Goal: Task Accomplishment & Management: Book appointment/travel/reservation

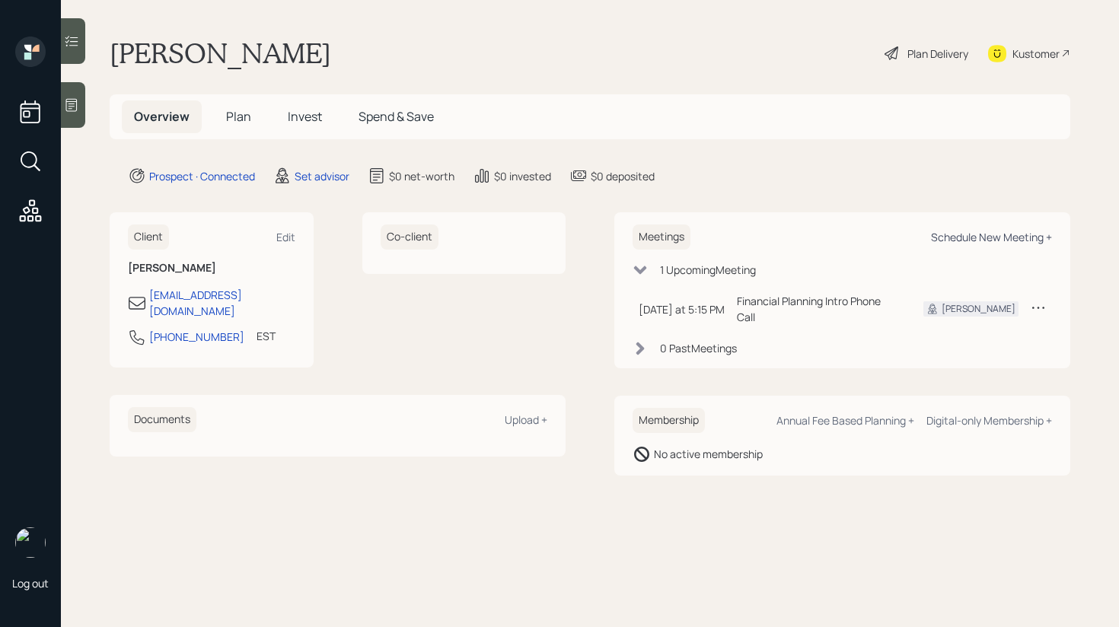
click at [957, 234] on div "Schedule New Meeting +" at bounding box center [991, 237] width 121 height 14
select select "round-[PERSON_NAME]"
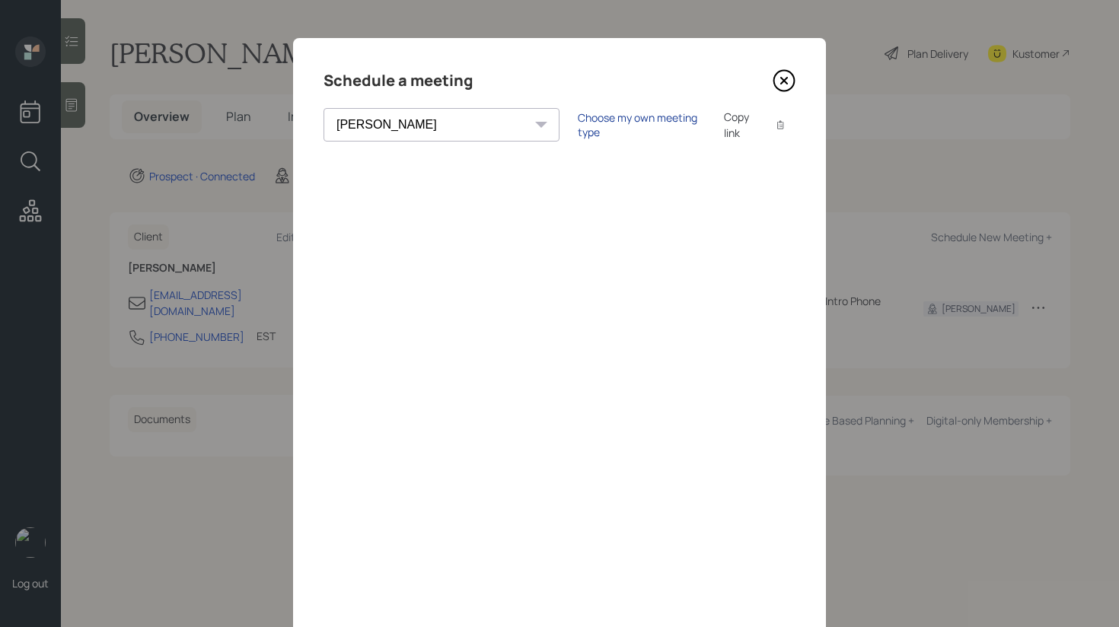
click at [578, 120] on div "Choose my own meeting type" at bounding box center [642, 124] width 128 height 29
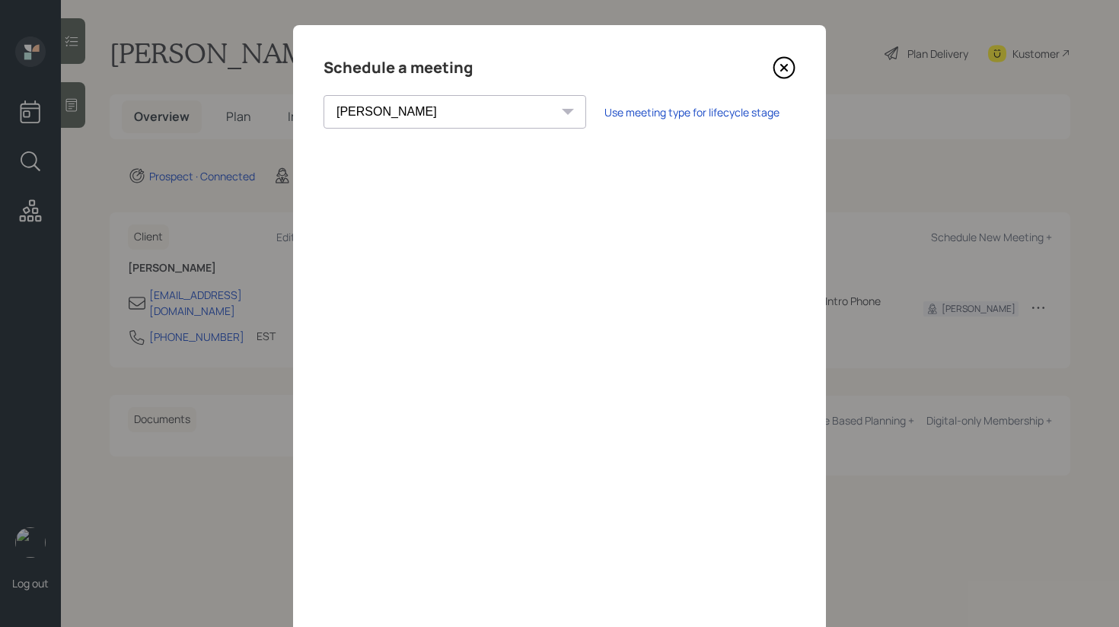
scroll to position [58, 0]
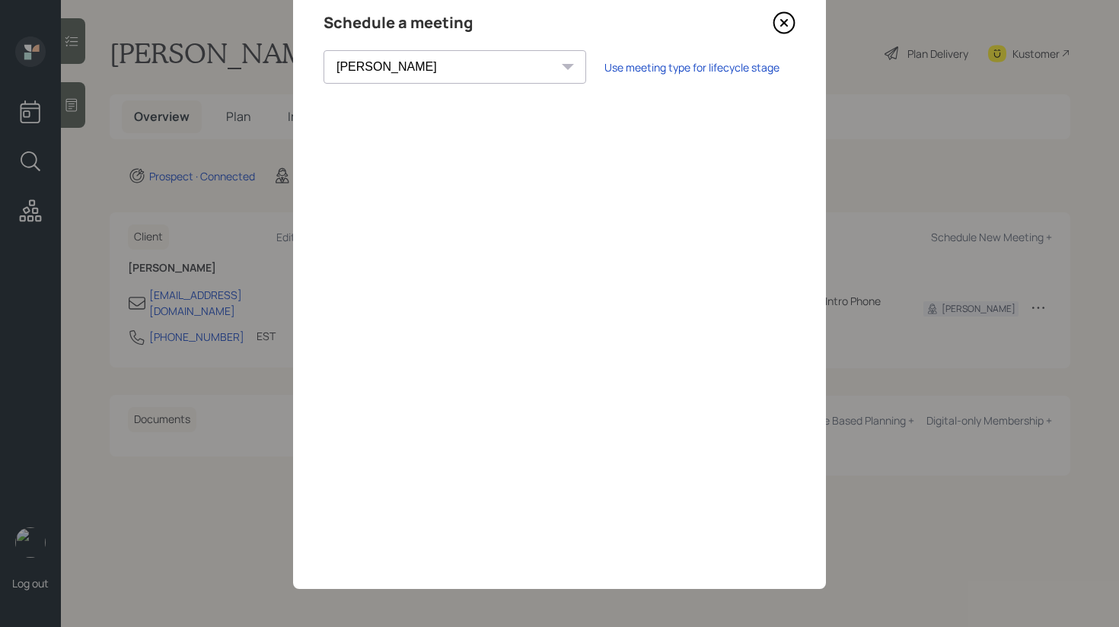
click at [776, 26] on icon at bounding box center [783, 22] width 23 height 23
